Goal: Task Accomplishment & Management: Use online tool/utility

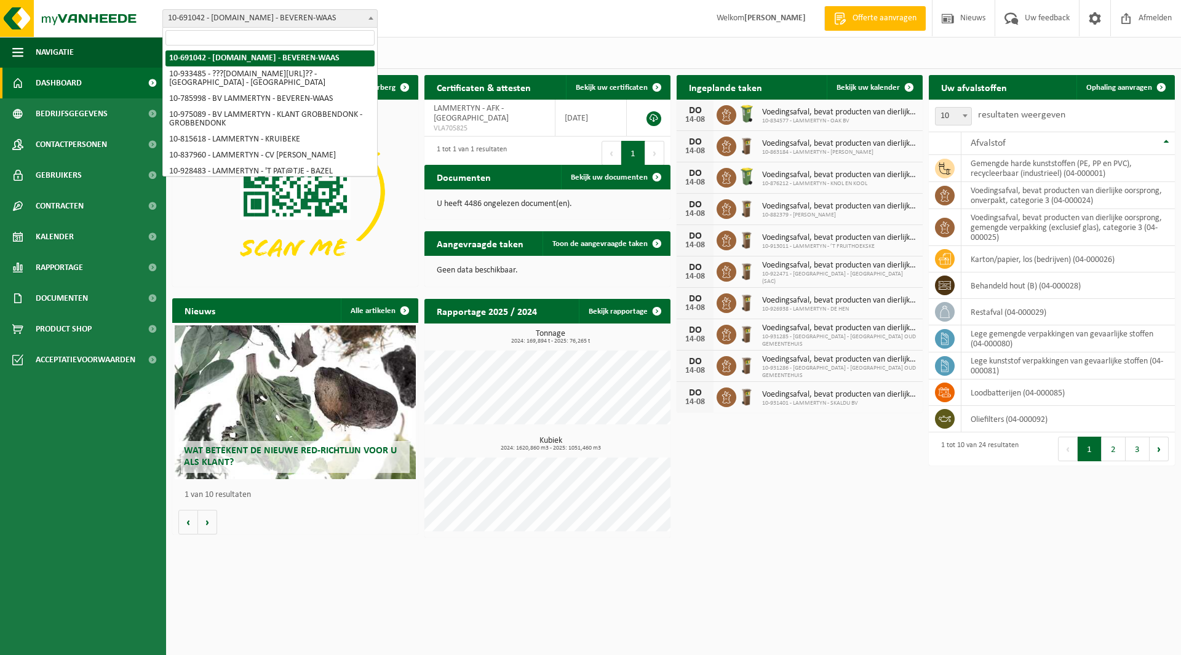
click at [253, 19] on span "10-691042 - [DOMAIN_NAME] - BEVEREN-WAAS" at bounding box center [270, 18] width 214 height 17
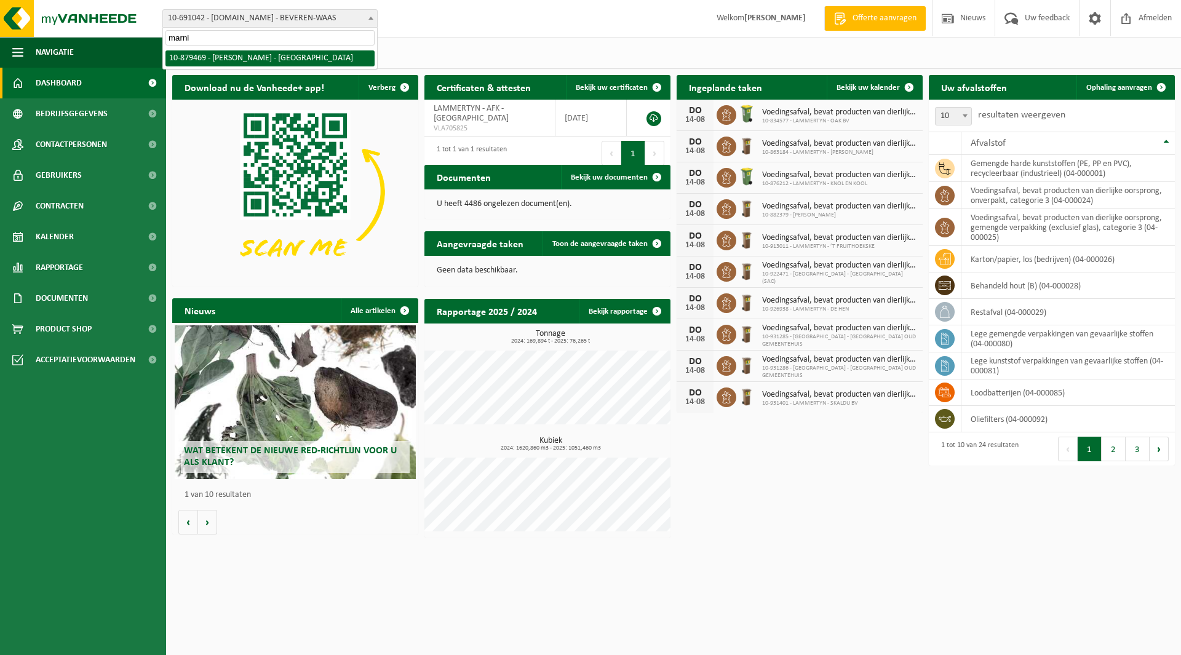
type input "marnix"
select select "108921"
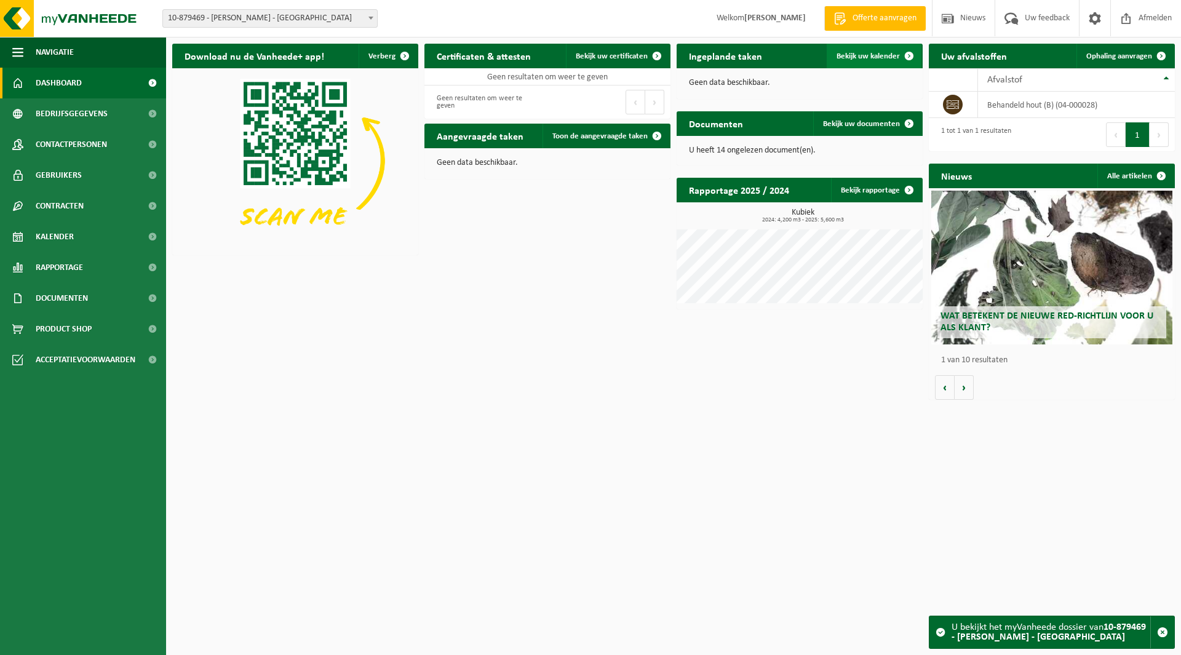
click at [851, 57] on span "Bekijk uw kalender" at bounding box center [868, 56] width 63 height 8
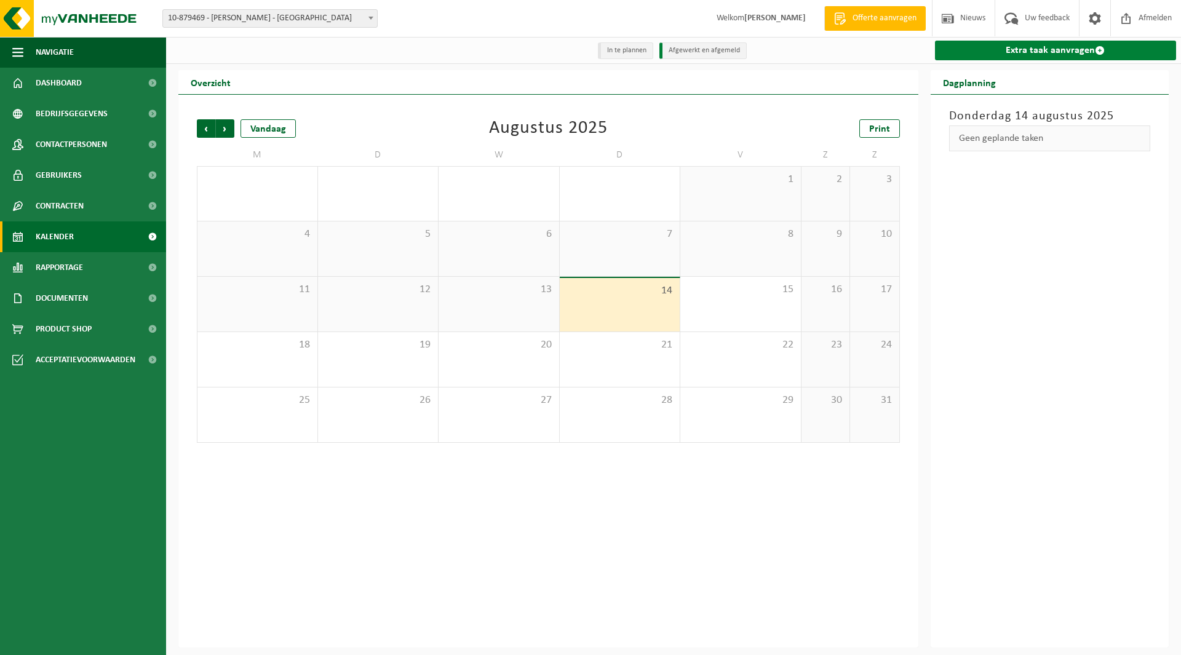
click at [980, 58] on link "Extra taak aanvragen" at bounding box center [1056, 51] width 242 height 20
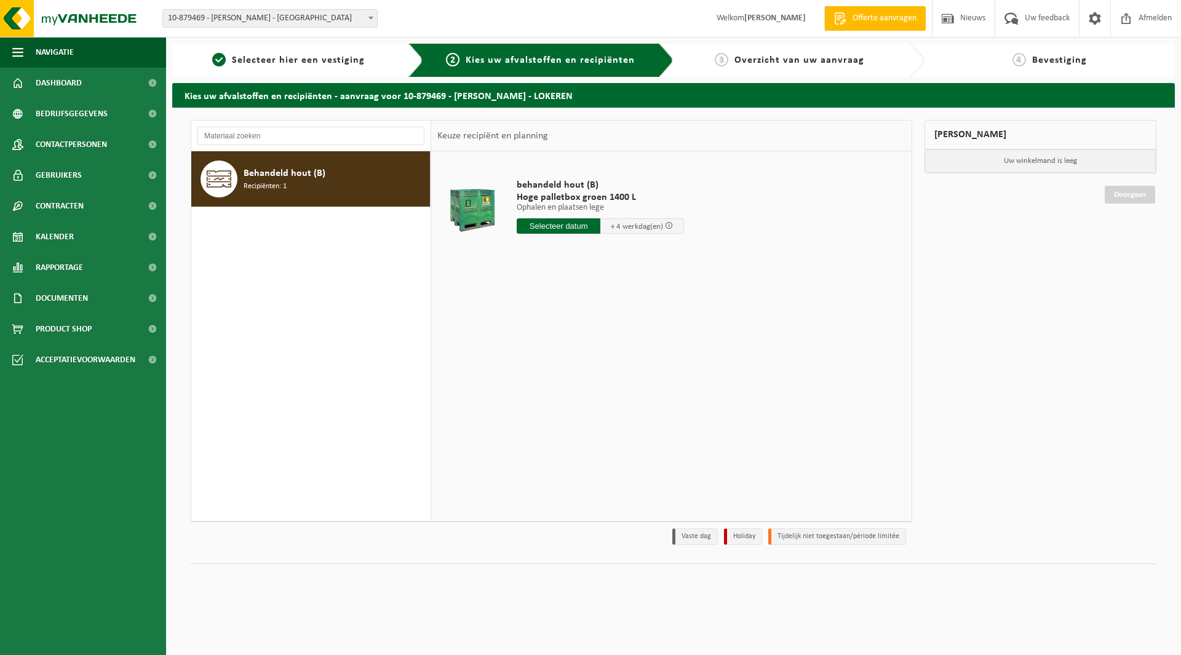
click at [258, 23] on span "10-879469 - [PERSON_NAME] - [GEOGRAPHIC_DATA]" at bounding box center [270, 18] width 214 height 17
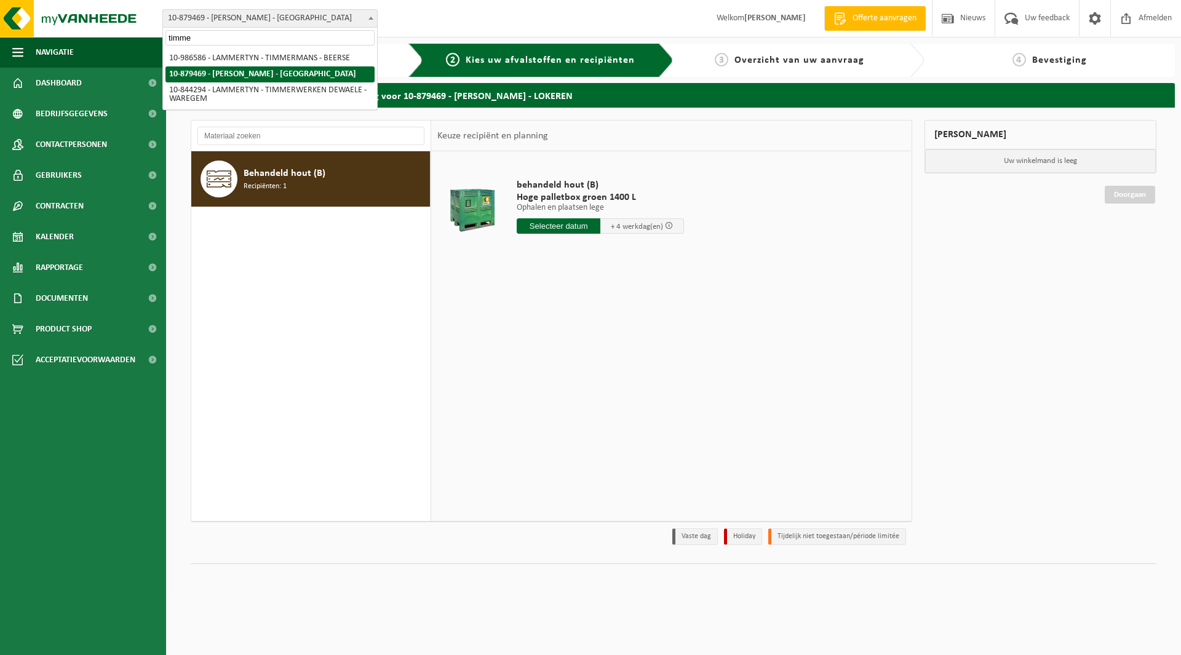
type input "timmer"
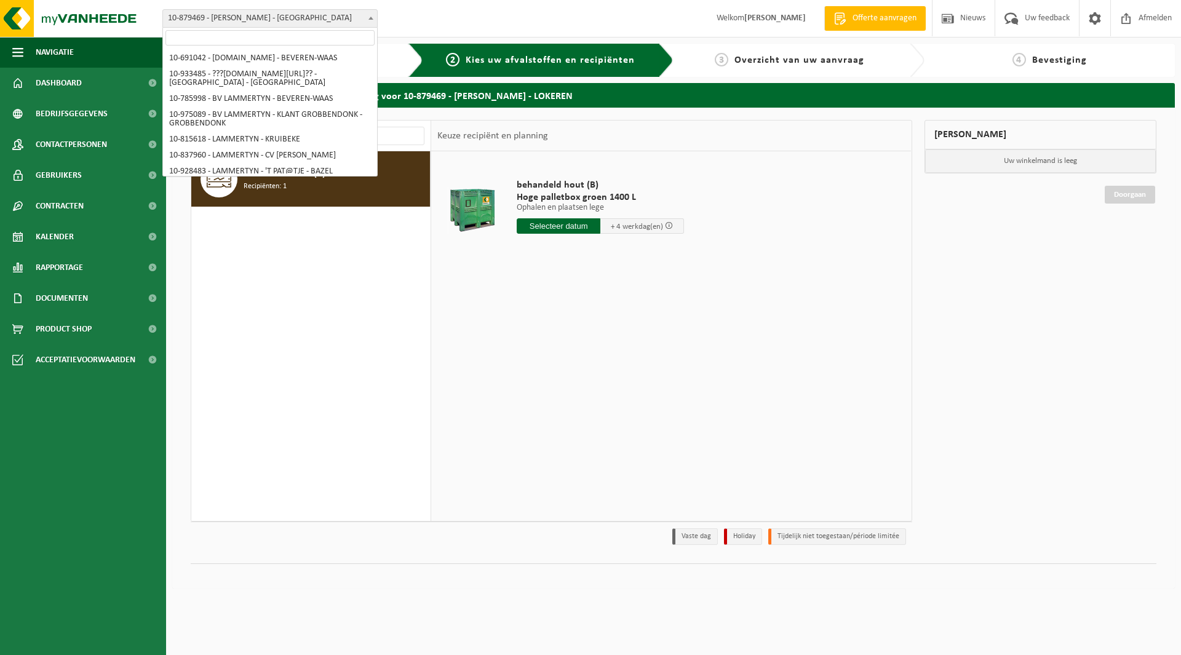
click at [219, 13] on span "10-879469 - [PERSON_NAME] - [GEOGRAPHIC_DATA]" at bounding box center [270, 18] width 214 height 17
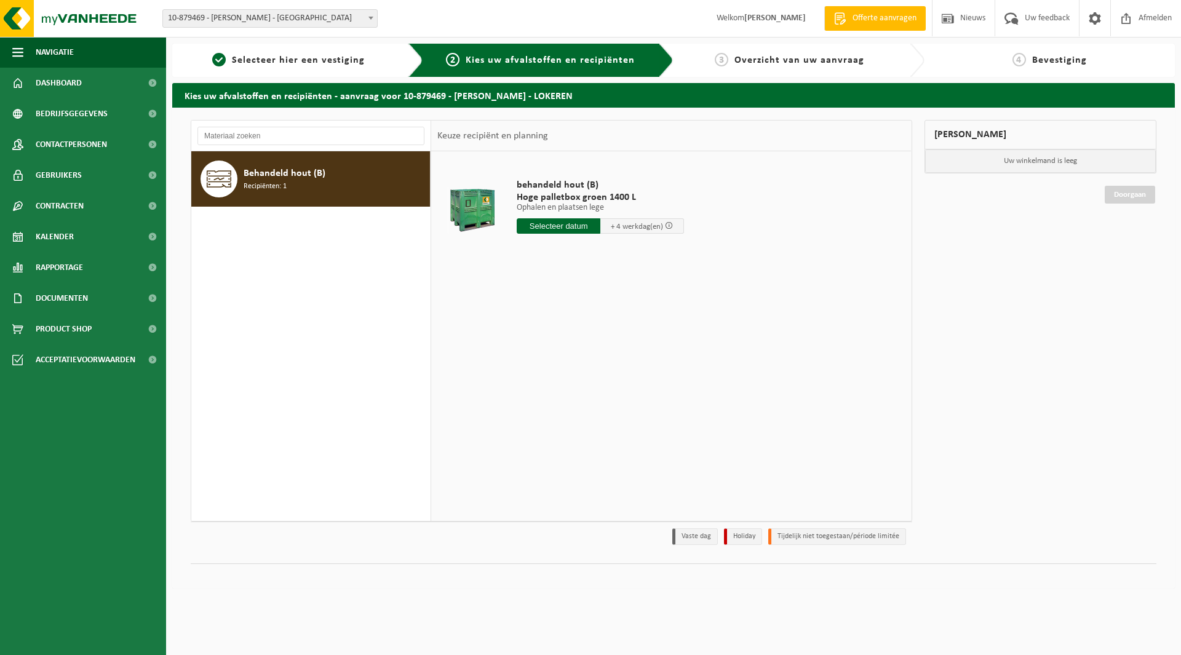
click at [192, 24] on span "10-879469 - [PERSON_NAME] - [GEOGRAPHIC_DATA]" at bounding box center [270, 18] width 214 height 17
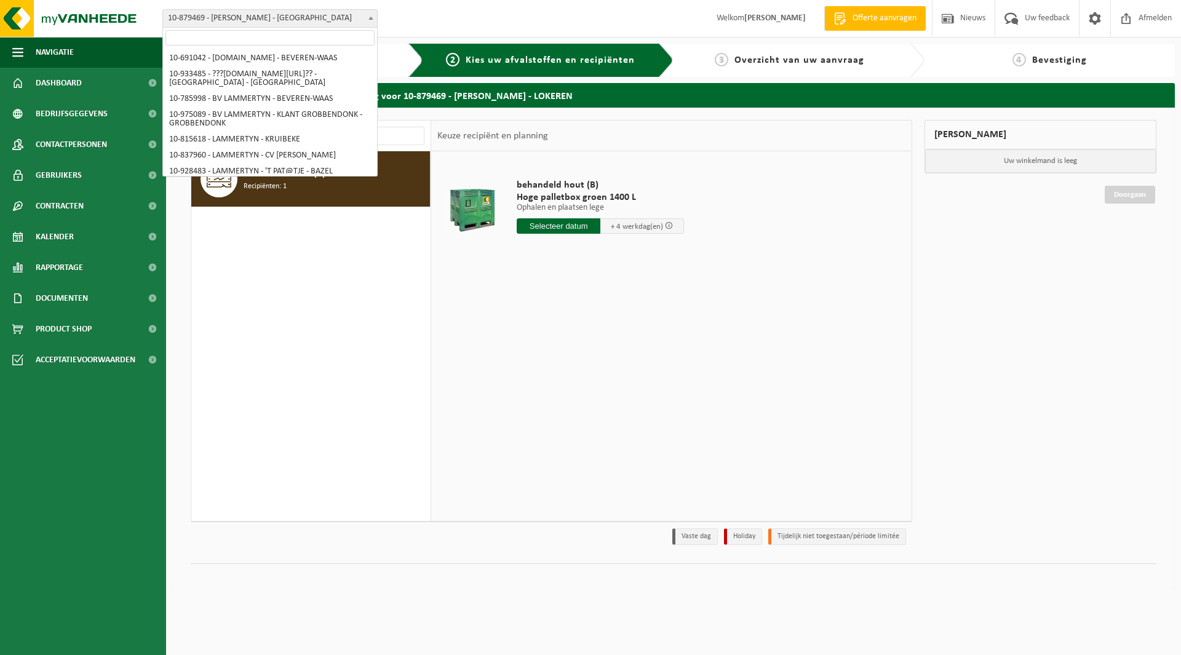
scroll to position [5467, 0]
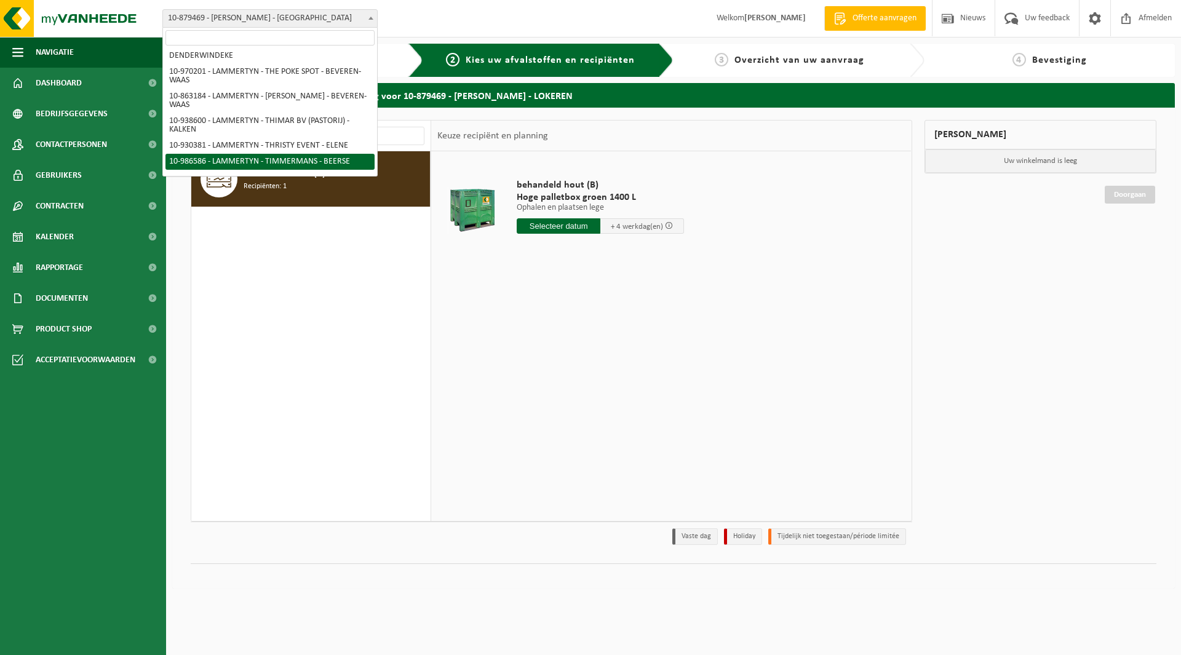
select select "165830"
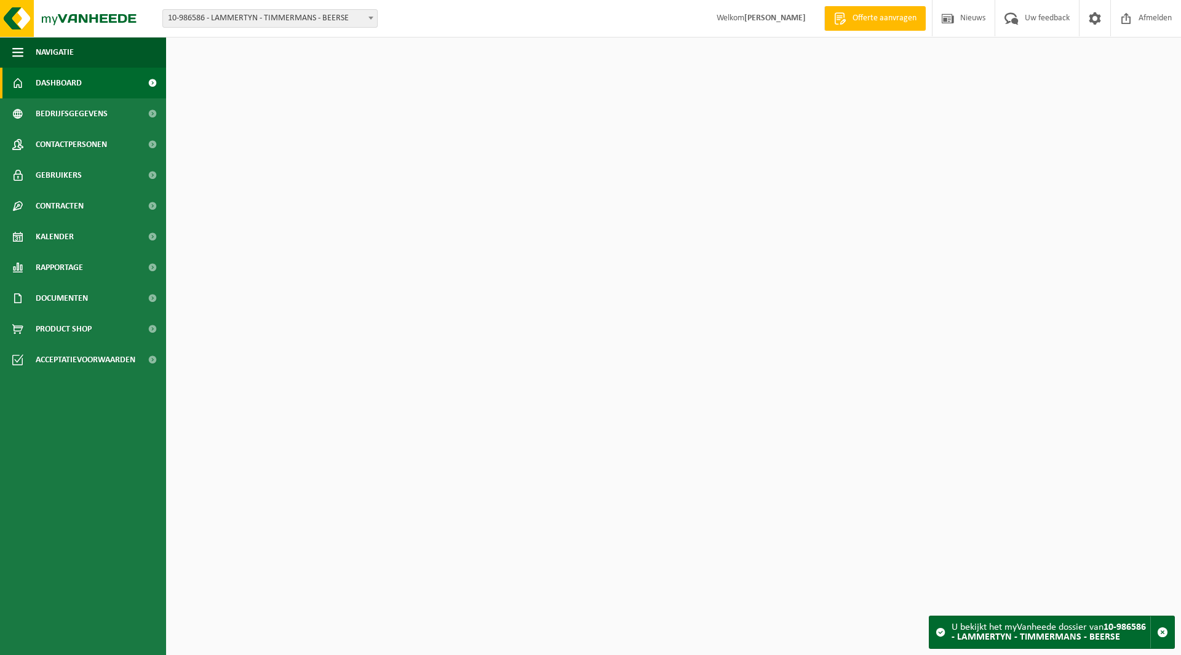
click at [226, 18] on span "10-986586 - LAMMERTYN - TIMMERMANS - BEERSE" at bounding box center [270, 18] width 214 height 17
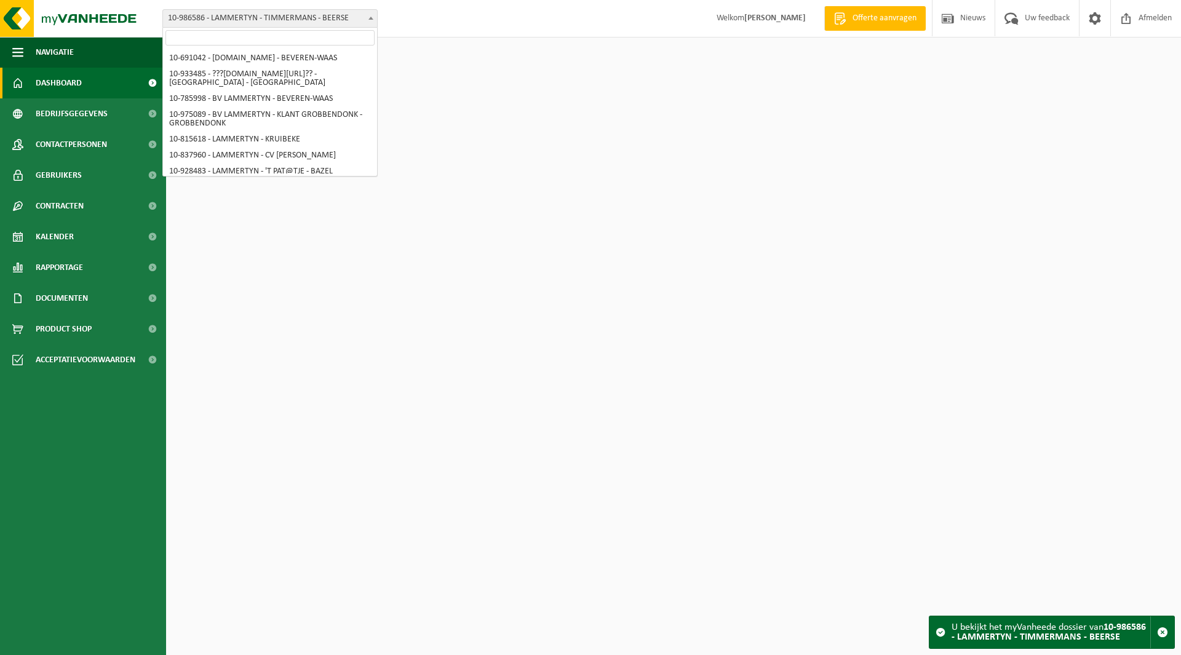
scroll to position [5452, 0]
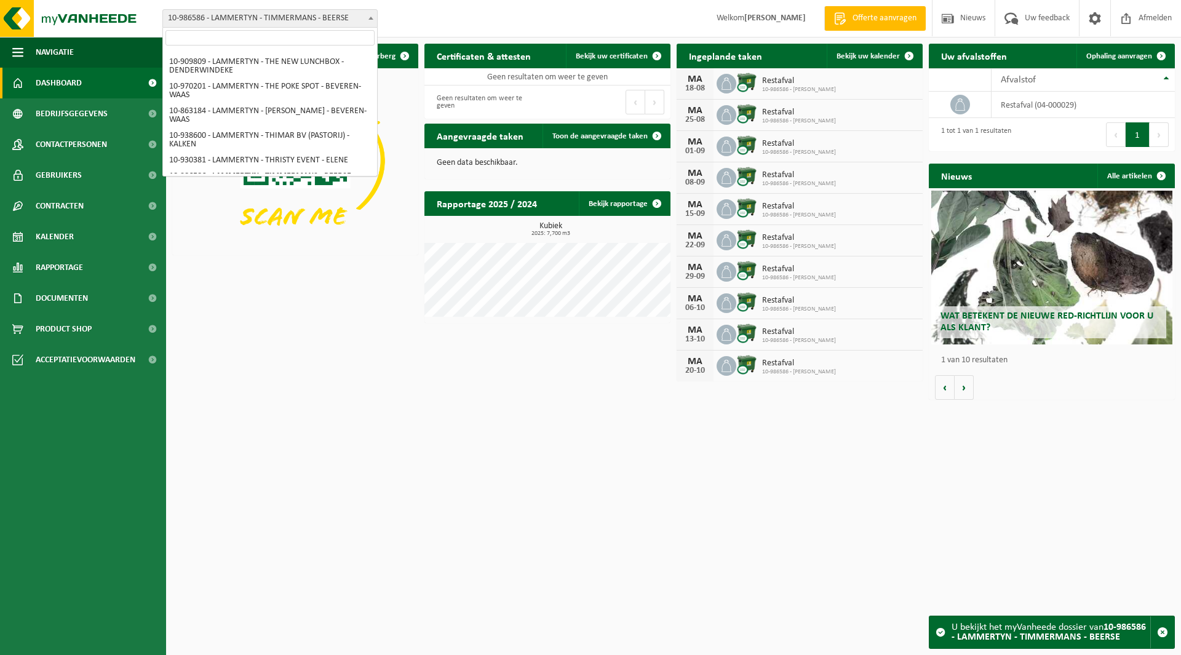
select select "108921"
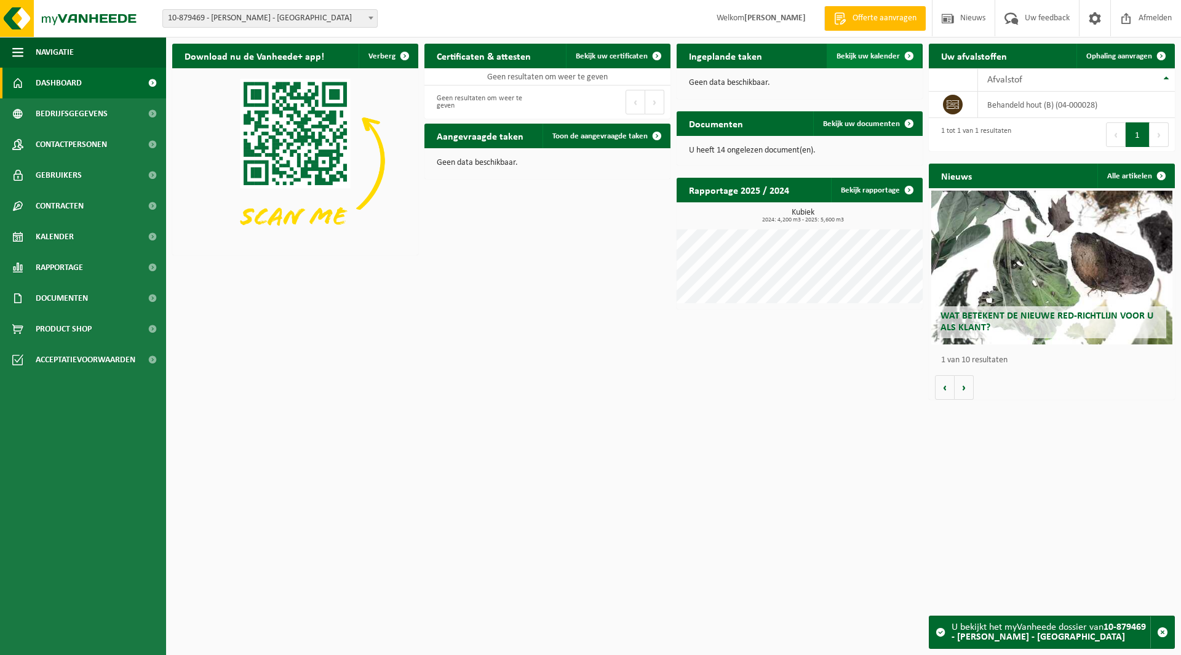
click at [864, 50] on link "Bekijk uw kalender" at bounding box center [874, 56] width 95 height 25
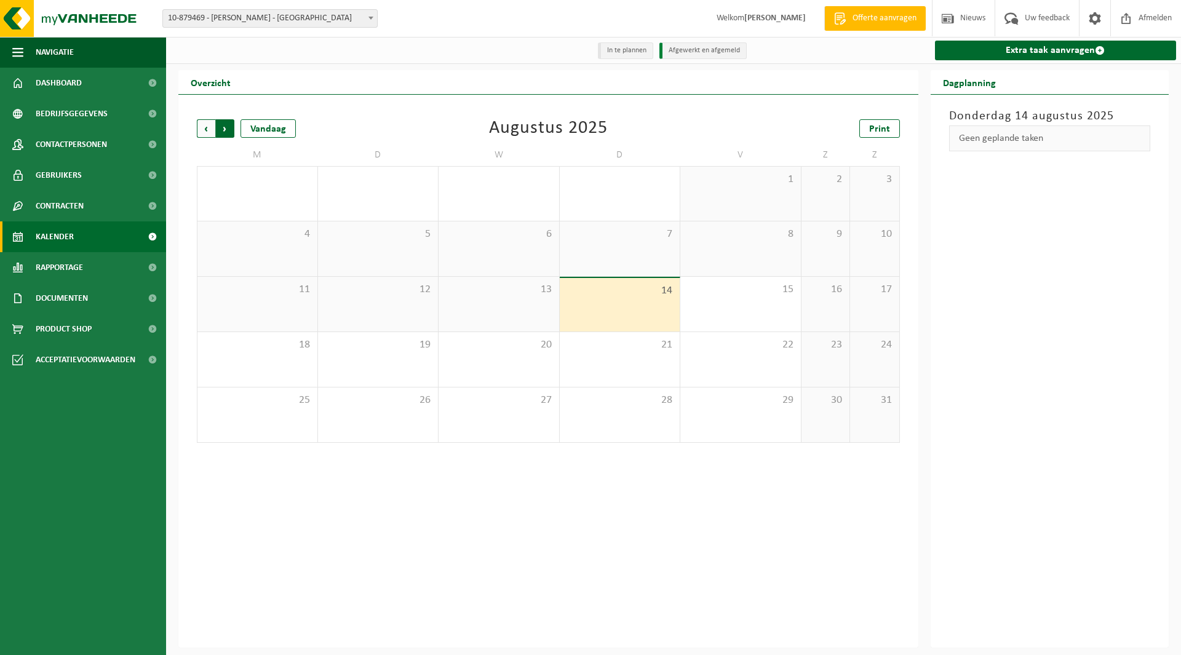
click at [207, 132] on span "Vorige" at bounding box center [206, 128] width 18 height 18
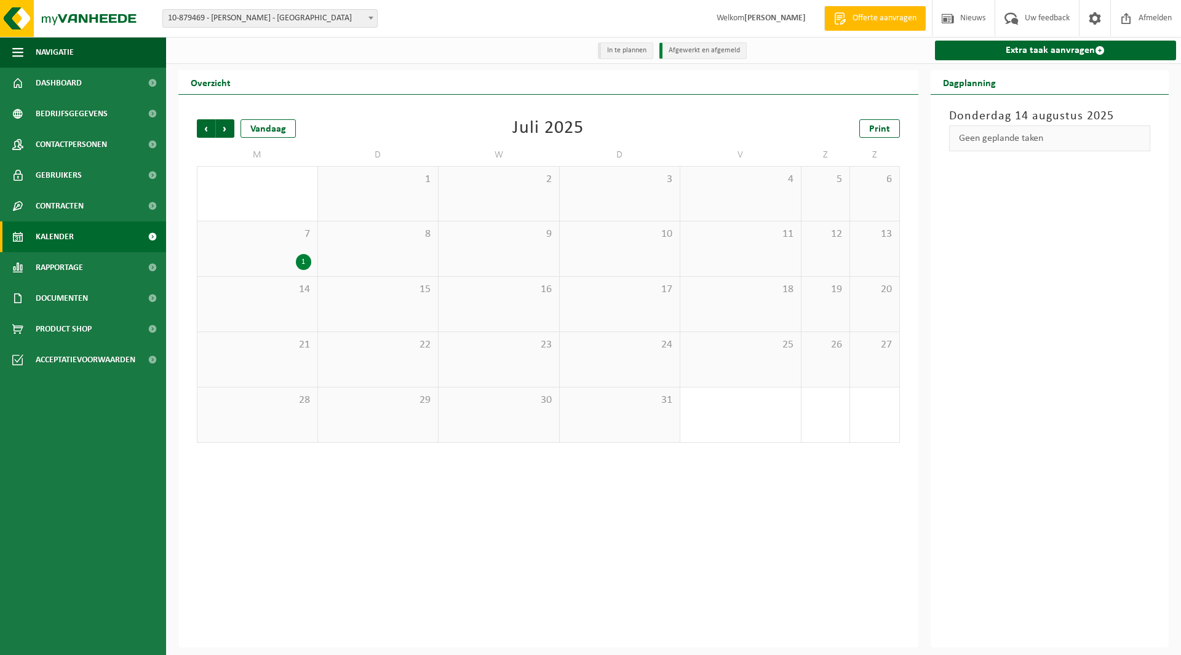
click at [284, 248] on div "7 1" at bounding box center [257, 248] width 120 height 55
